Goal: Task Accomplishment & Management: Complete application form

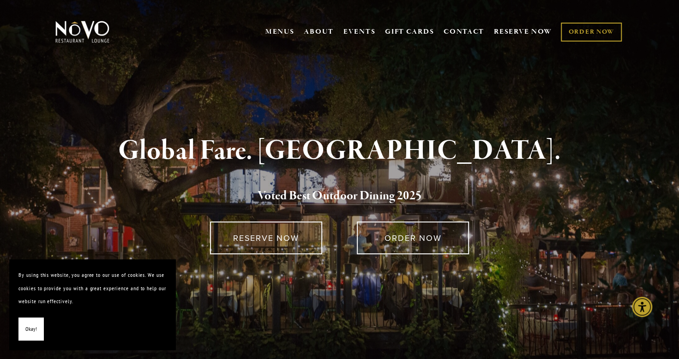
click at [35, 323] on span "Okay!" at bounding box center [31, 329] width 12 height 13
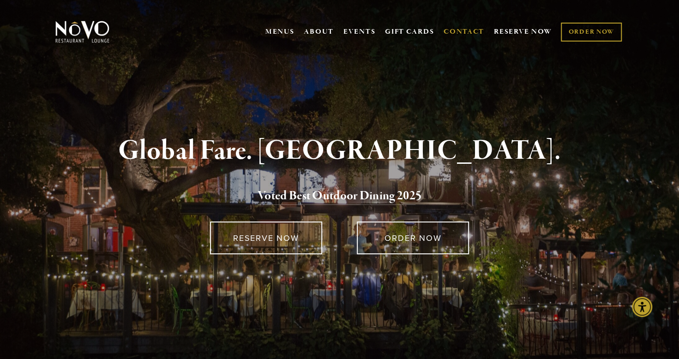
click at [472, 30] on link "CONTACT" at bounding box center [464, 32] width 41 height 18
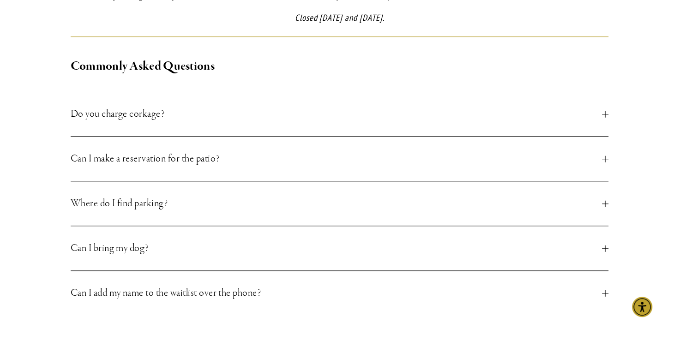
scroll to position [332, 0]
click at [368, 240] on span "Can I bring my dog?" at bounding box center [337, 248] width 532 height 17
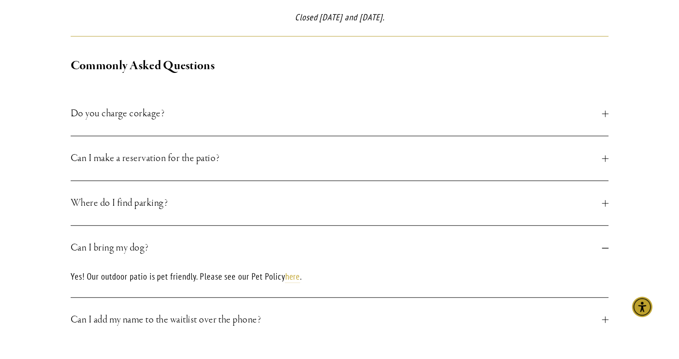
click at [368, 240] on span "Can I bring my dog?" at bounding box center [337, 248] width 532 height 17
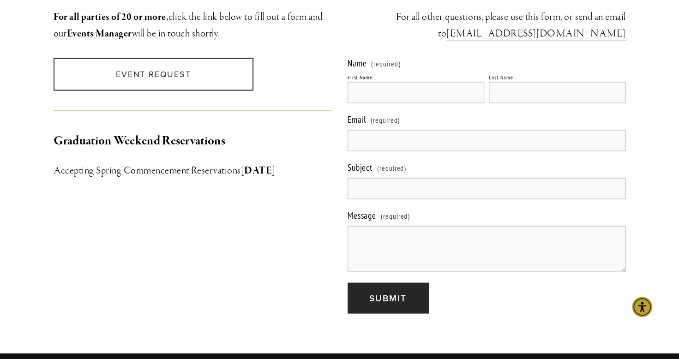
scroll to position [824, 0]
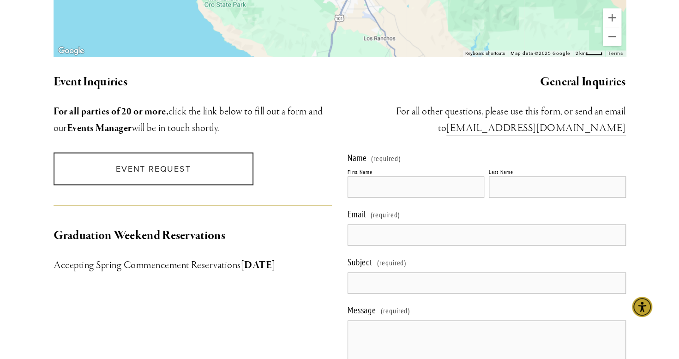
click at [390, 176] on input "First Name" at bounding box center [416, 186] width 137 height 21
type input "[PERSON_NAME]"
click at [501, 176] on input "Last Name" at bounding box center [557, 186] width 137 height 21
type input "[PERSON_NAME]"
click at [409, 224] on input "Email (required)" at bounding box center [487, 234] width 278 height 21
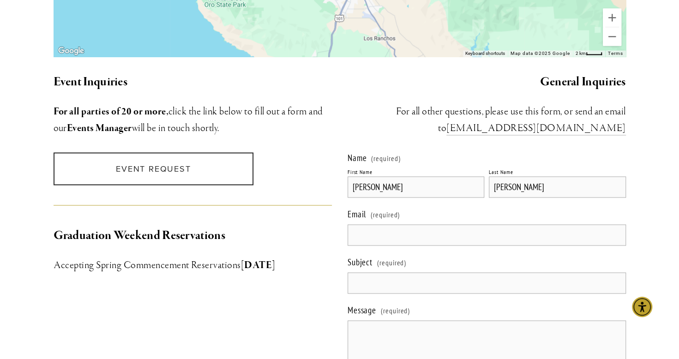
type input "[EMAIL_ADDRESS][DOMAIN_NAME]"
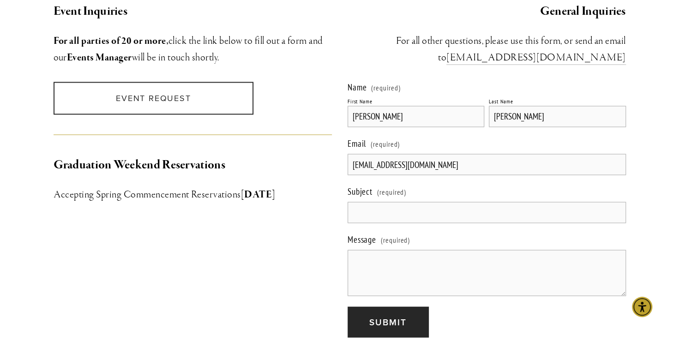
scroll to position [895, 0]
click at [444, 201] on input "Subject (required)" at bounding box center [487, 211] width 278 height 21
click at [387, 250] on textarea "Message (required)" at bounding box center [487, 272] width 278 height 46
paste textarea "Subject: Job Inquiry – Host/Server Position Availability Dear NOVO Team, My nam…"
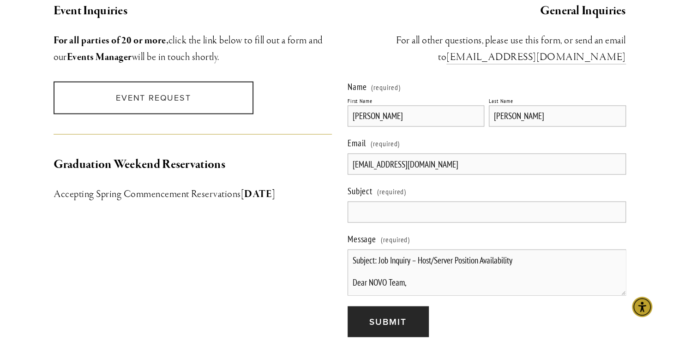
drag, startPoint x: 521, startPoint y: 248, endPoint x: 378, endPoint y: 247, distance: 142.7
click at [378, 249] on textarea "Subject: Job Inquiry – Host/Server Position Availability Dear NOVO Team, My nam…" at bounding box center [487, 272] width 278 height 46
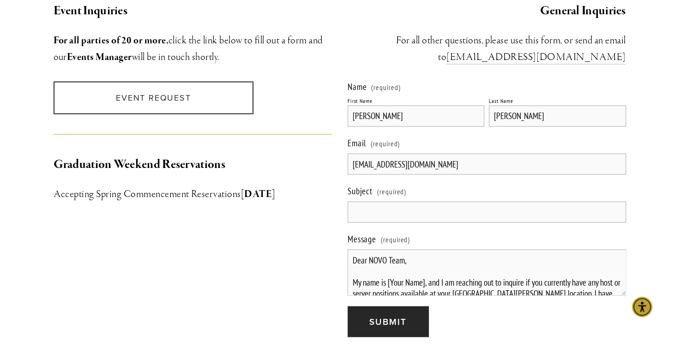
type textarea "Dear NOVO Team, My name is [Your Name], and I am reaching out to inquire if you…"
click at [379, 201] on input "Subject (required)" at bounding box center [487, 211] width 278 height 21
paste input "Job Inquiry – Host/Server Position Availability"
type input "Job Inquiry – Host/Server Position Availability"
click at [352, 271] on textarea "Dear NOVO Team, My name is [Your Name], and I am reaching out to inquire if you…" at bounding box center [487, 272] width 278 height 46
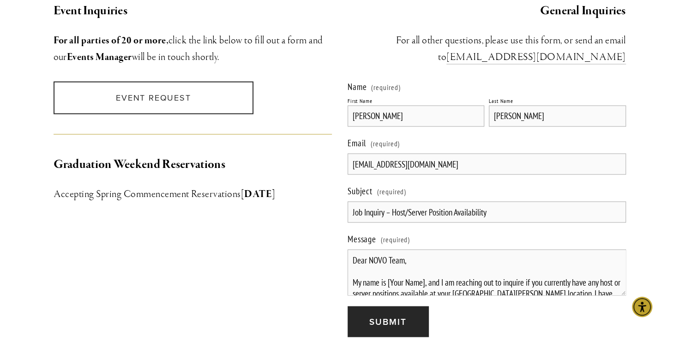
click at [385, 249] on textarea "Dear NOVO Team, My name is [Your Name], and I am reaching out to inquire if you…" at bounding box center [487, 272] width 278 height 46
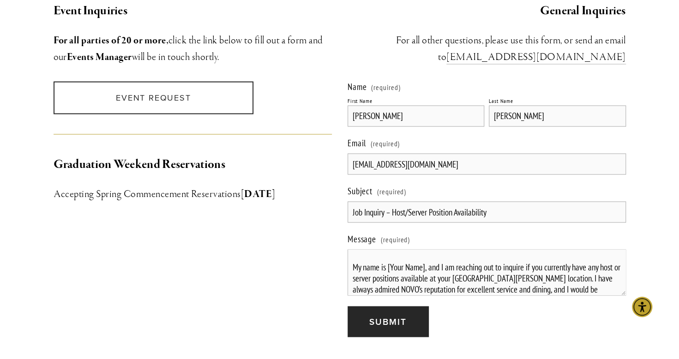
scroll to position [16, 0]
click at [424, 255] on textarea "Dear Novo Team, My name is [Your Name], and I am reaching out to inquire if you…" at bounding box center [487, 272] width 278 height 46
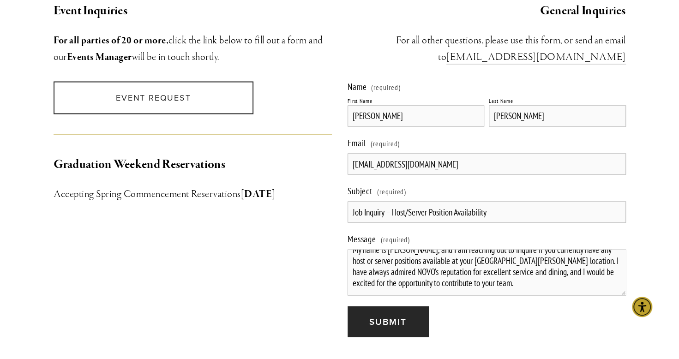
scroll to position [33, 0]
click at [396, 260] on textarea "Dear Novo Team, My name is [PERSON_NAME], and I am reaching out to inquire if y…" at bounding box center [487, 272] width 278 height 46
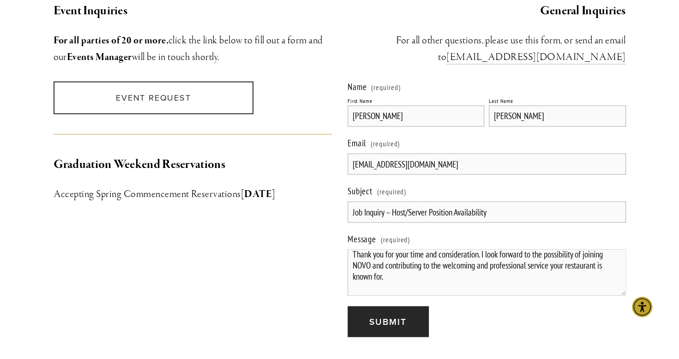
scroll to position [140, 0]
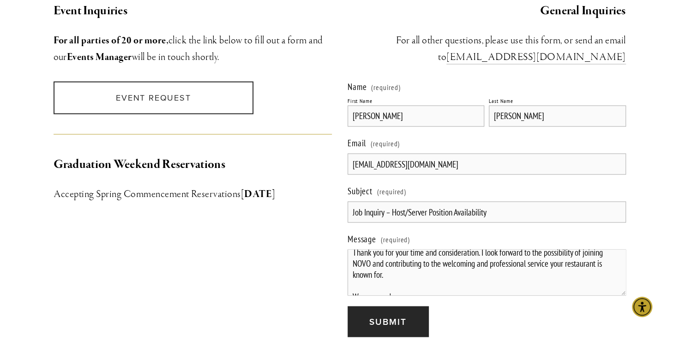
click at [370, 254] on textarea "Dear Novo Team, My name is [PERSON_NAME], and I am reaching out to inquire if y…" at bounding box center [487, 272] width 278 height 46
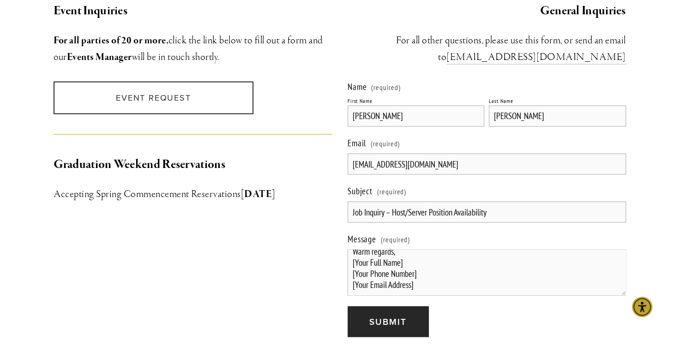
scroll to position [187, 0]
click at [409, 255] on textarea "Dear Novo Team, My name is [PERSON_NAME], and I am reaching out to inquire if y…" at bounding box center [487, 272] width 278 height 46
click at [428, 268] on textarea "Dear Novo Team, My name is [PERSON_NAME], and I am reaching out to inquire if y…" at bounding box center [487, 272] width 278 height 46
click at [426, 276] on textarea "Dear Novo Team, My name is [PERSON_NAME], and I am reaching out to inquire if y…" at bounding box center [487, 272] width 278 height 46
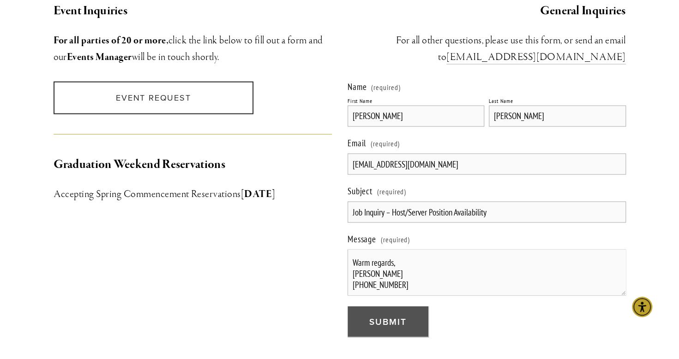
type textarea "Dear Novo Team, My name is [PERSON_NAME], and I am reaching out to inquire if y…"
click at [399, 315] on span "Submit" at bounding box center [387, 321] width 37 height 13
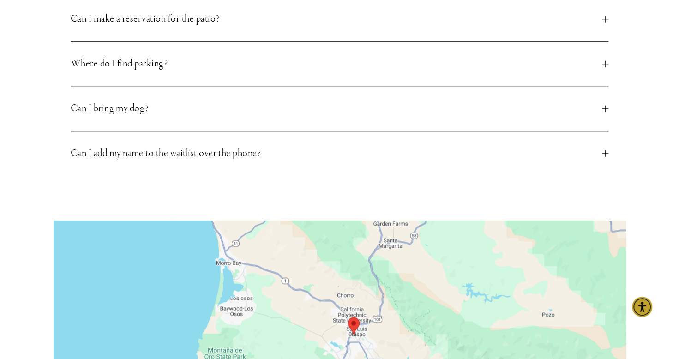
scroll to position [468, 0]
